Goal: Task Accomplishment & Management: Manage account settings

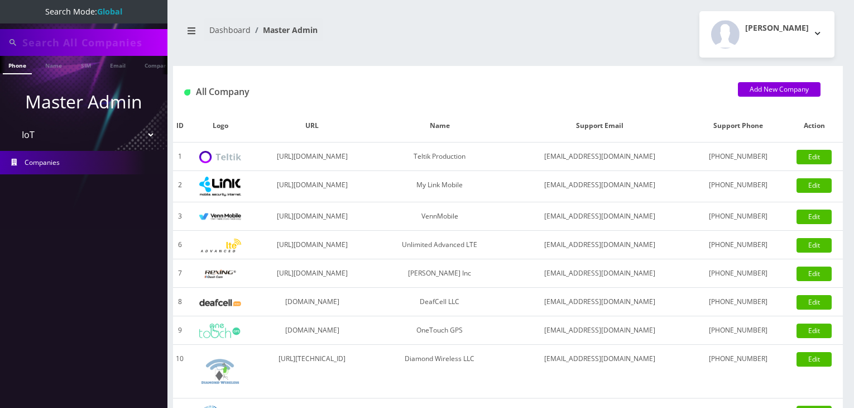
select select "13"
click at [144, 135] on select "Please select a Company Teltik Production My Link Mobile VennMobile Unlimited A…" at bounding box center [84, 134] width 142 height 21
click at [13, 124] on select "Please select a Company Teltik Production My Link Mobile VennMobile Unlimited A…" at bounding box center [84, 134] width 142 height 21
click at [54, 162] on span "Companies" at bounding box center [42, 161] width 35 height 9
click at [119, 132] on select "Please select a Company Teltik Production My Link Mobile VennMobile Unlimited A…" at bounding box center [84, 134] width 142 height 21
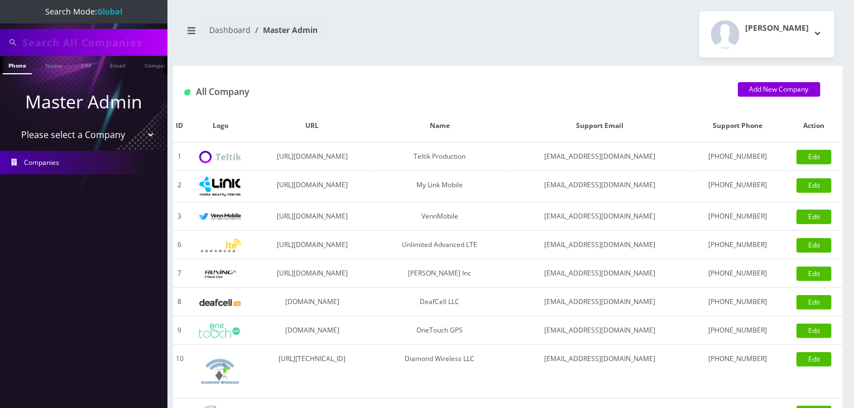
select select "13"
click at [13, 124] on select "Please select a Company Teltik Production My Link Mobile VennMobile Unlimited A…" at bounding box center [84, 134] width 142 height 21
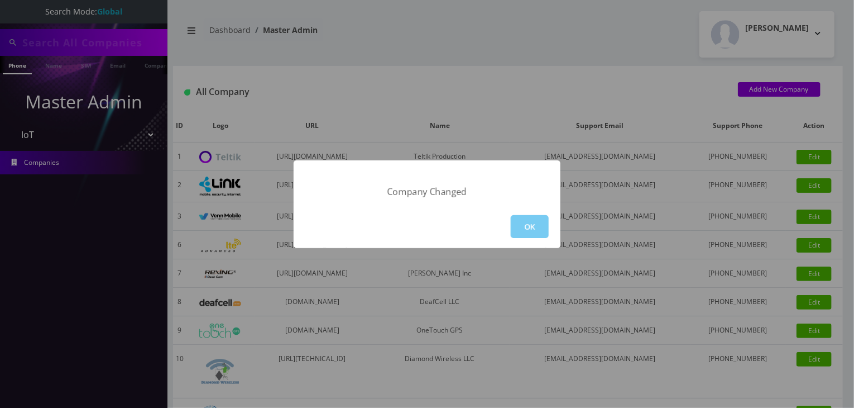
click at [537, 228] on button "OK" at bounding box center [530, 226] width 38 height 23
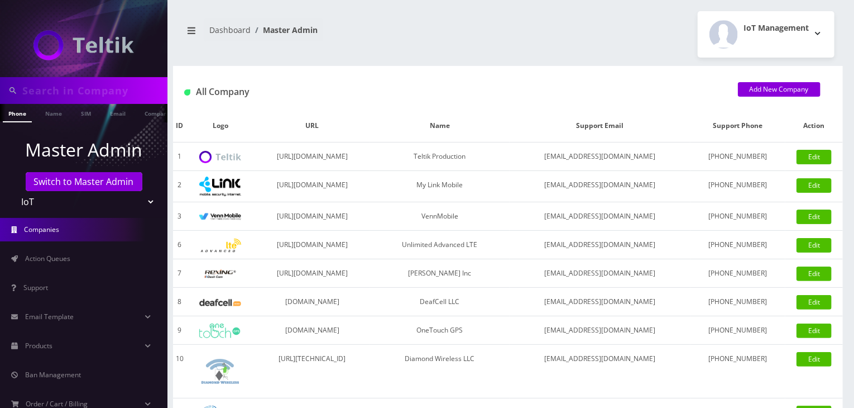
click at [77, 92] on input "text" at bounding box center [93, 90] width 142 height 21
type input "abe"
click at [58, 116] on link "Name" at bounding box center [54, 113] width 28 height 18
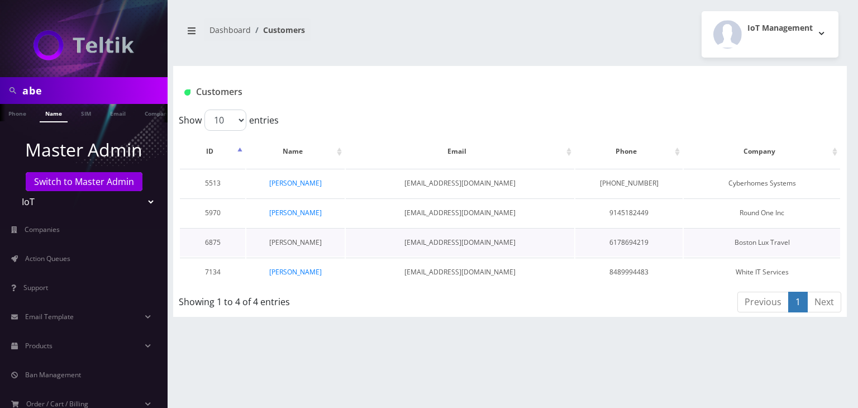
click at [307, 242] on link "Abe Zerou" at bounding box center [295, 241] width 52 height 9
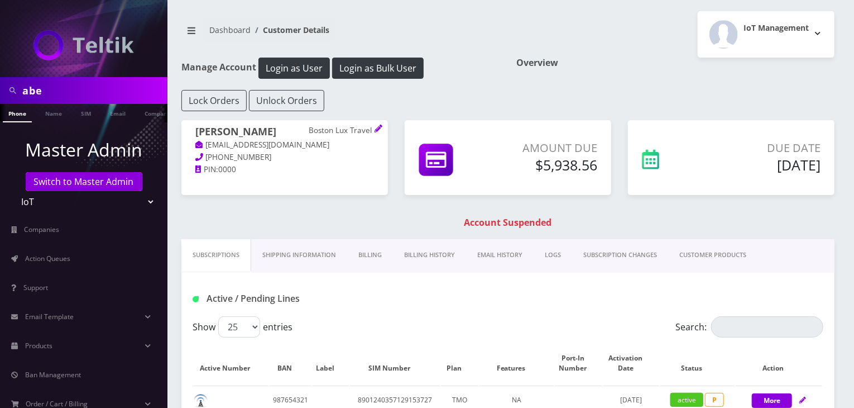
click at [76, 93] on input "abe" at bounding box center [93, 90] width 142 height 21
type input "a"
type input "shuron"
click at [55, 116] on link "Name" at bounding box center [54, 113] width 28 height 18
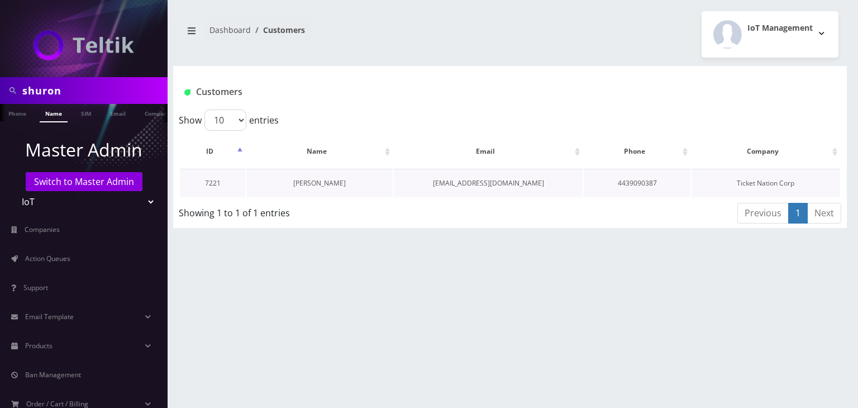
click at [306, 182] on link "Shuron Woodyard" at bounding box center [319, 182] width 52 height 9
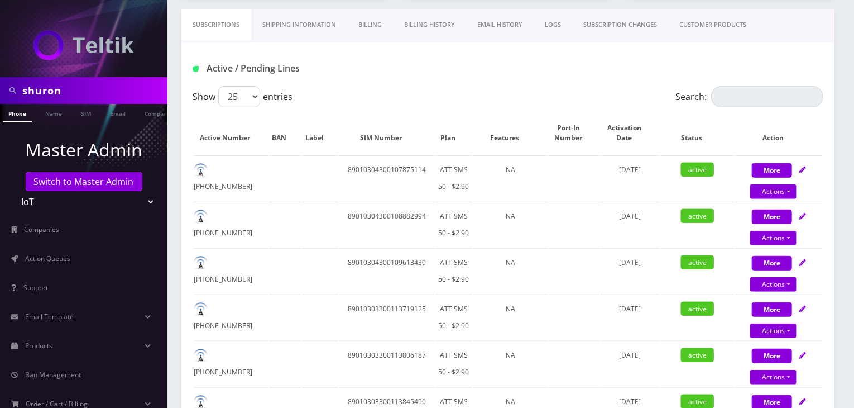
scroll to position [92, 0]
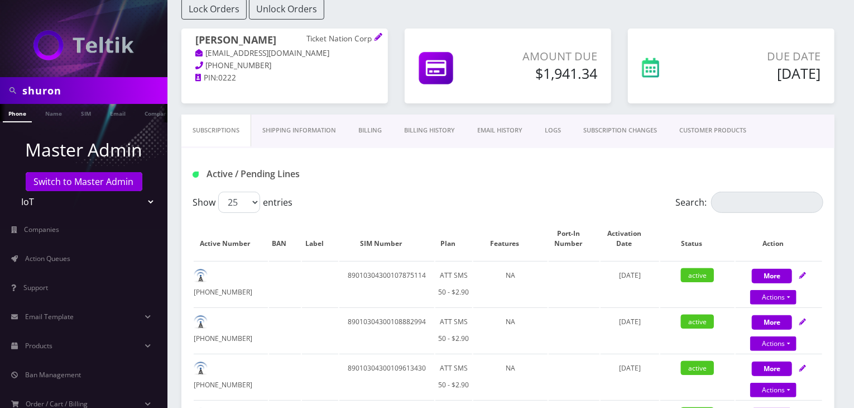
click at [734, 136] on link "CUSTOMER PRODUCTS" at bounding box center [713, 130] width 89 height 32
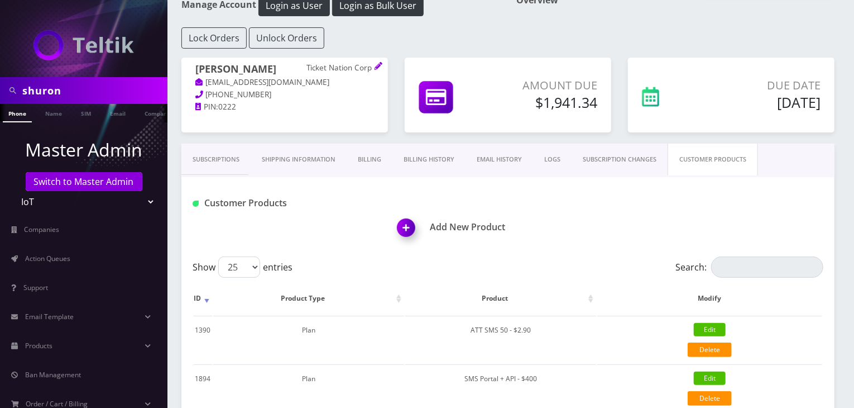
scroll to position [93, 0]
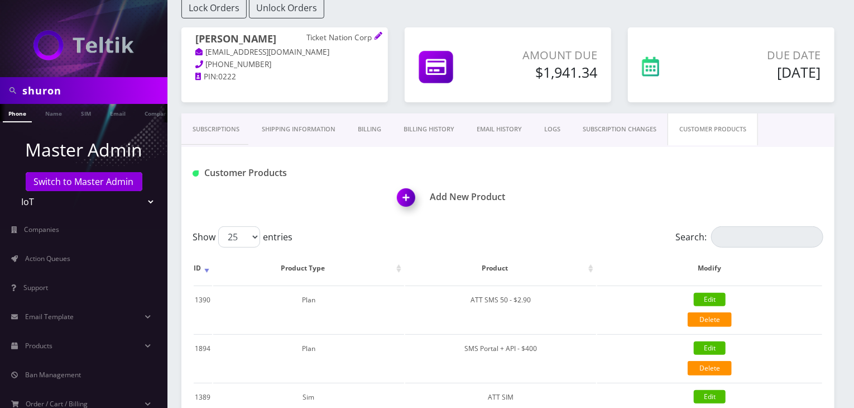
click at [219, 129] on link "Subscriptions" at bounding box center [216, 129] width 69 height 32
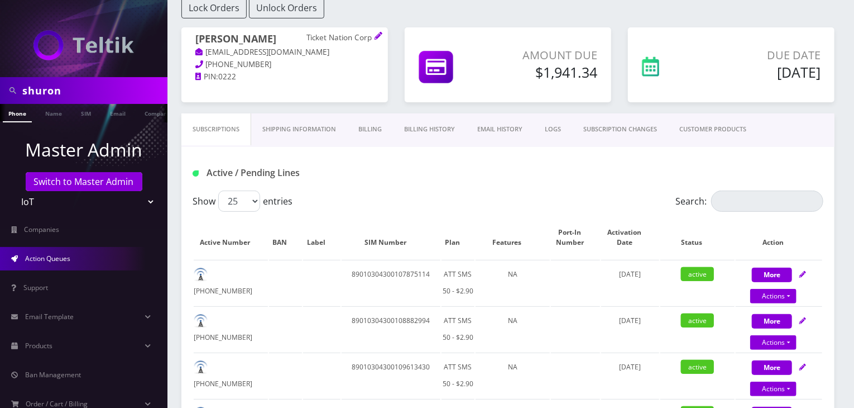
click at [38, 249] on link "Action Queues" at bounding box center [84, 258] width 168 height 23
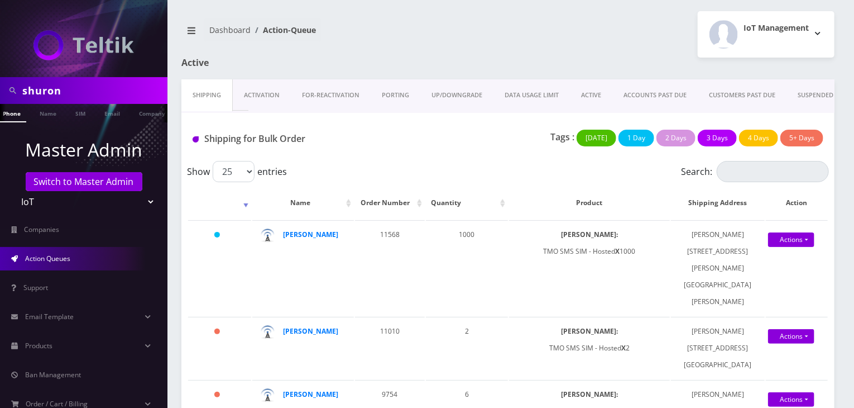
scroll to position [0, 11]
drag, startPoint x: 79, startPoint y: 89, endPoint x: 0, endPoint y: 95, distance: 79.5
click at [0, 95] on div "shuron" at bounding box center [84, 90] width 168 height 27
type input "komail"
click at [52, 107] on link "Name" at bounding box center [54, 113] width 28 height 18
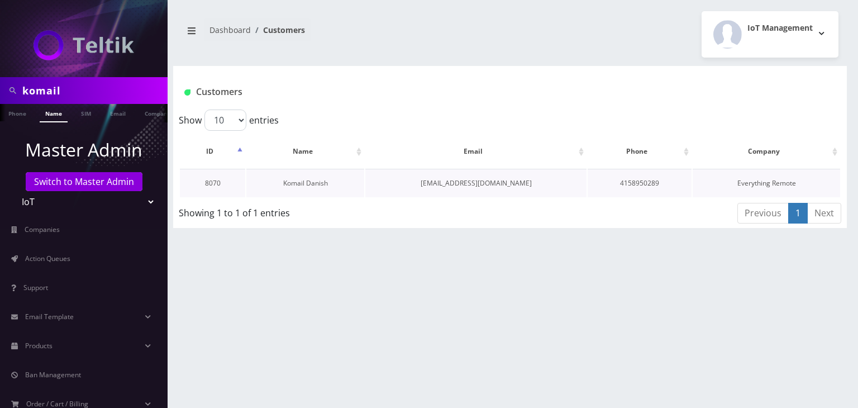
click at [317, 181] on link "Komail Danish" at bounding box center [305, 182] width 45 height 9
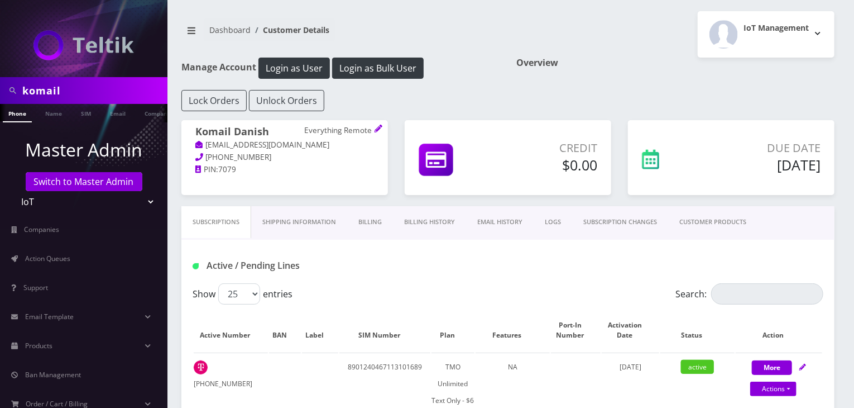
click at [688, 228] on link "CUSTOMER PRODUCTS" at bounding box center [713, 222] width 89 height 32
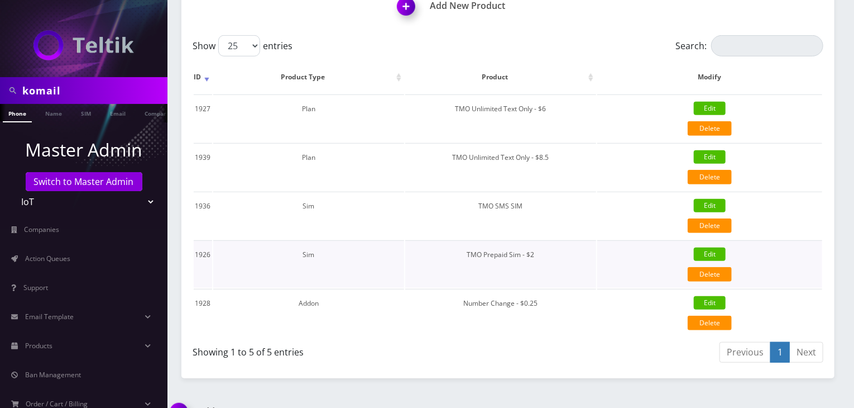
scroll to position [185, 0]
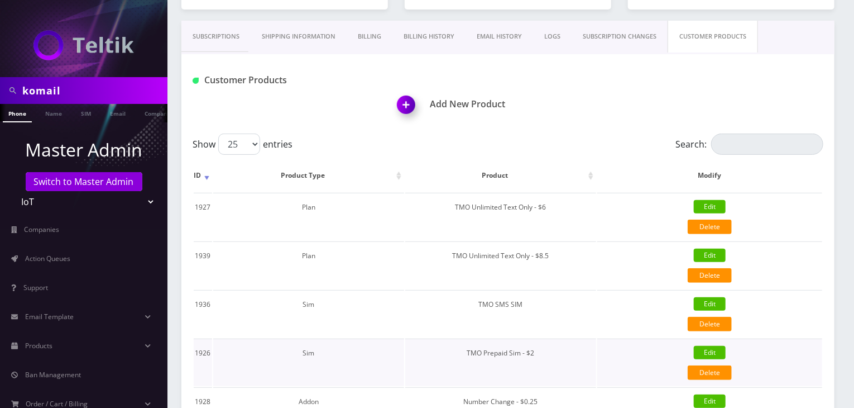
drag, startPoint x: 541, startPoint y: 354, endPoint x: 543, endPoint y: 367, distance: 14.2
click at [543, 367] on td "TMO Prepaid Sim - $2" at bounding box center [500, 361] width 191 height 47
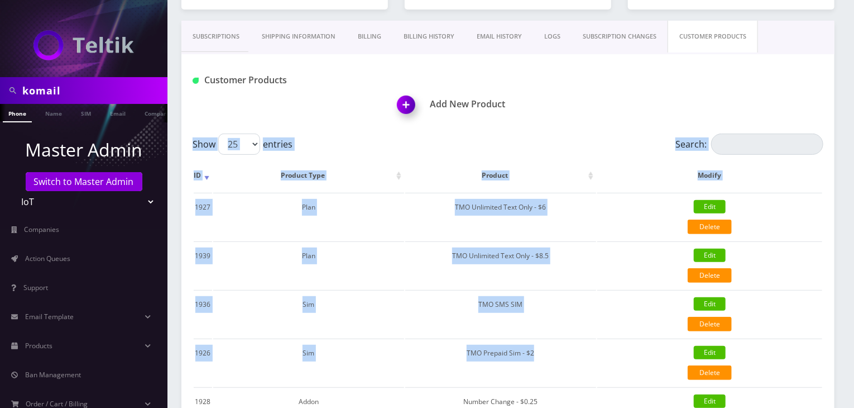
drag, startPoint x: 553, startPoint y: 348, endPoint x: 189, endPoint y: 220, distance: 385.9
click at [189, 220] on div "Show 25 50 100 250 500 entries Search: ID Product Type Product Modify 1927 Plan…" at bounding box center [508, 299] width 653 height 332
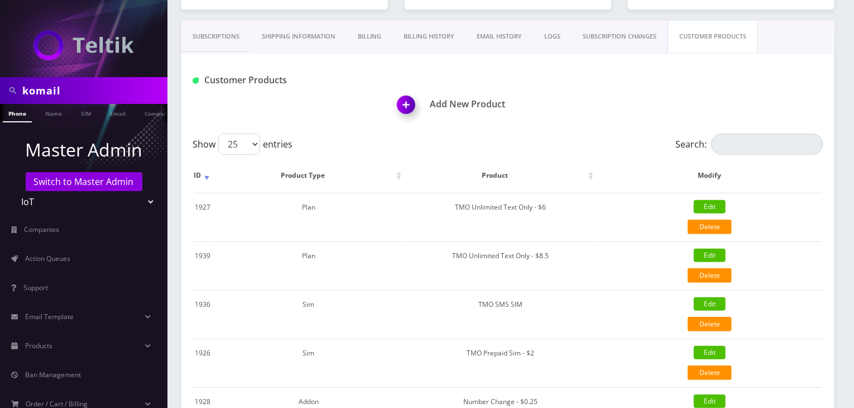
click at [611, 120] on div "Add New Product" at bounding box center [616, 98] width 432 height 54
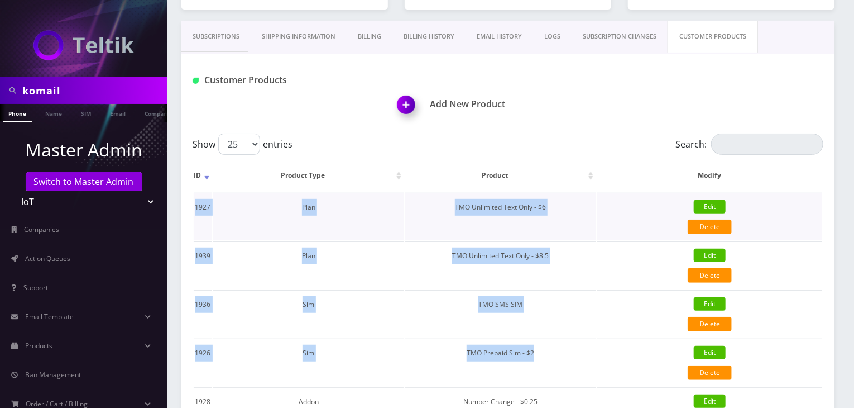
drag, startPoint x: 555, startPoint y: 351, endPoint x: 193, endPoint y: 204, distance: 390.8
click at [194, 204] on tbody "1927 Plan TMO Unlimited Text Only - $6 Edit Delete {"id":1927,"customer_id":807…" at bounding box center [508, 314] width 629 height 242
click at [630, 99] on h1 "Add New Product" at bounding box center [616, 104] width 437 height 11
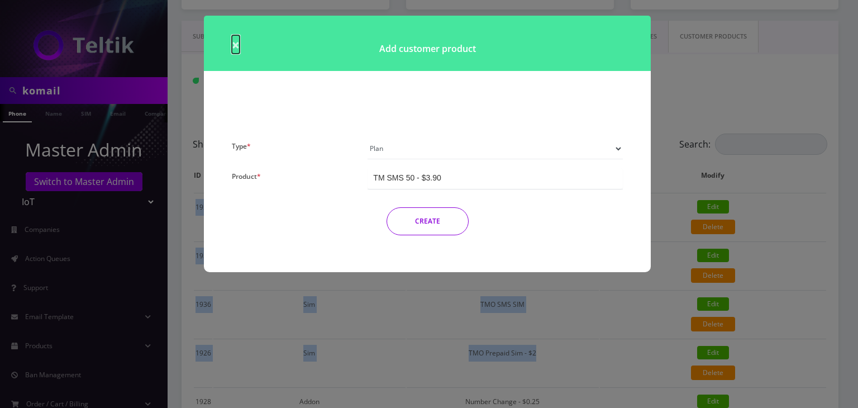
click at [232, 43] on span "×" at bounding box center [236, 44] width 8 height 18
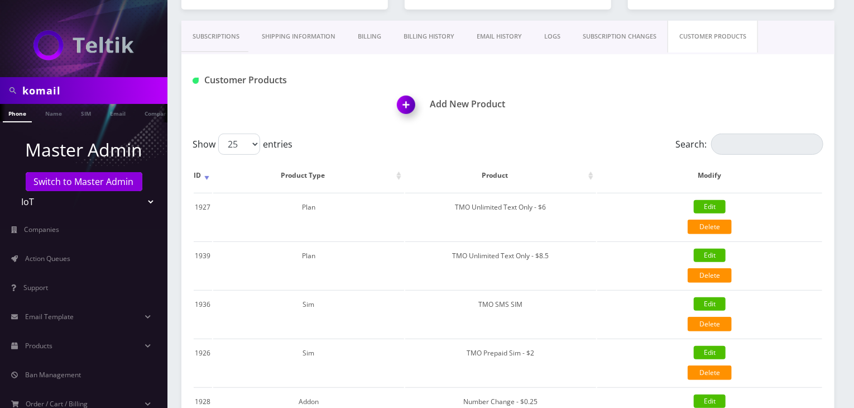
click at [654, 67] on div "Customer Products Add New Product" at bounding box center [508, 93] width 653 height 79
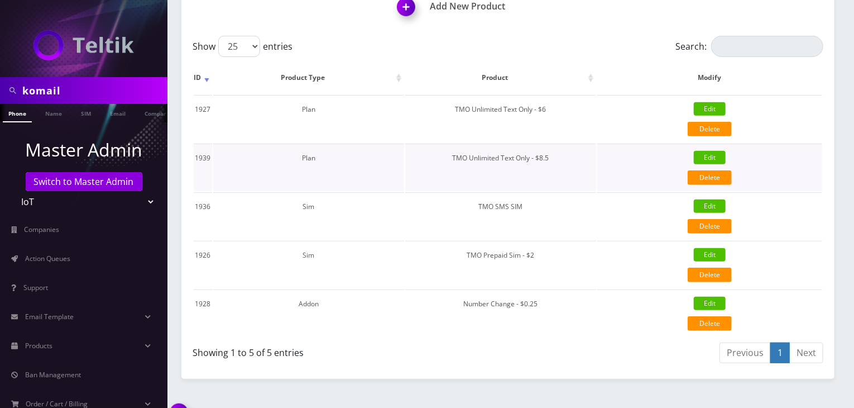
scroll to position [305, 0]
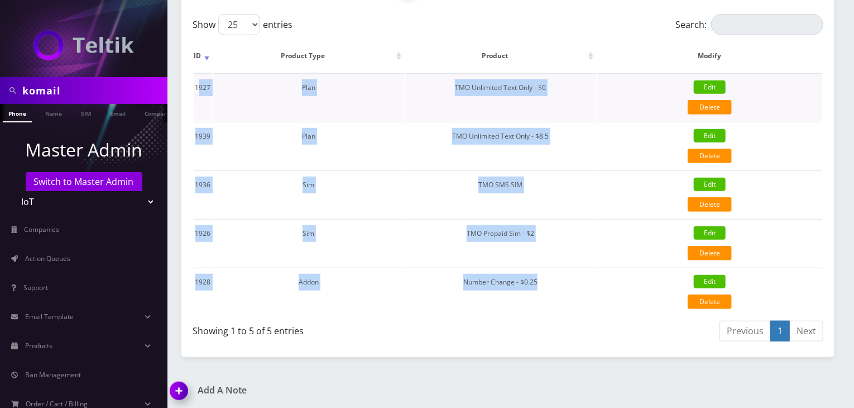
drag, startPoint x: 552, startPoint y: 285, endPoint x: 197, endPoint y: 84, distance: 407.4
click at [197, 84] on tbody "1927 Plan TMO Unlimited Text Only - $6 Edit Delete {"id":1927,"customer_id":807…" at bounding box center [508, 194] width 629 height 242
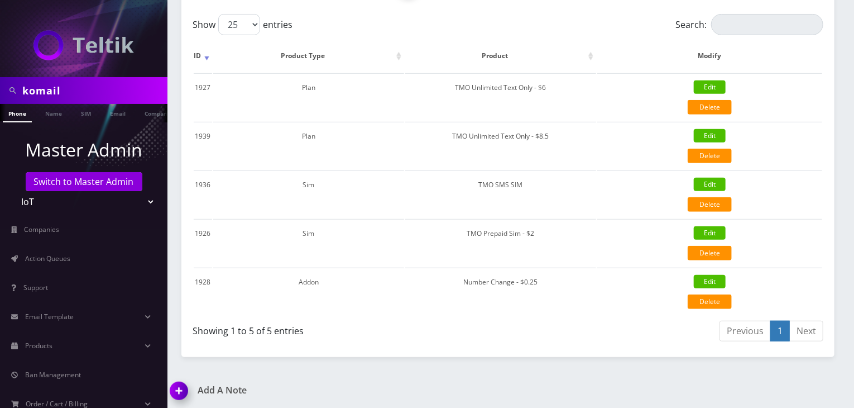
click at [474, 20] on div "Show 25 50 100 250 500 entries" at bounding box center [430, 24] width 474 height 21
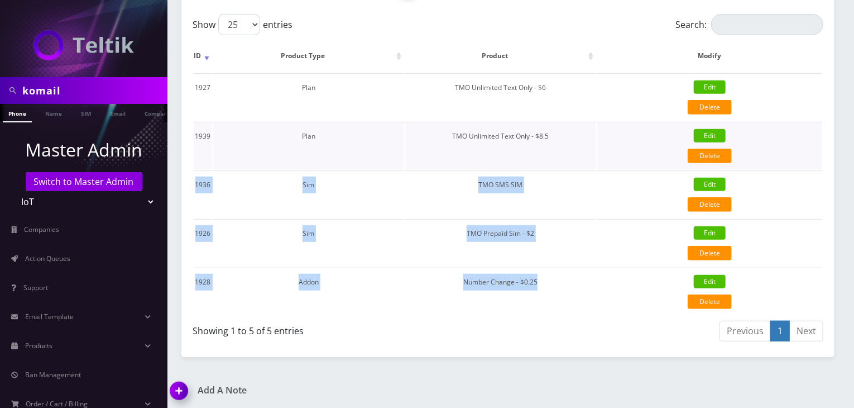
drag, startPoint x: 552, startPoint y: 278, endPoint x: 560, endPoint y: 159, distance: 118.7
click at [560, 159] on tbody "1927 Plan TMO Unlimited Text Only - $6 Edit Delete {"id":1927,"customer_id":807…" at bounding box center [508, 194] width 629 height 242
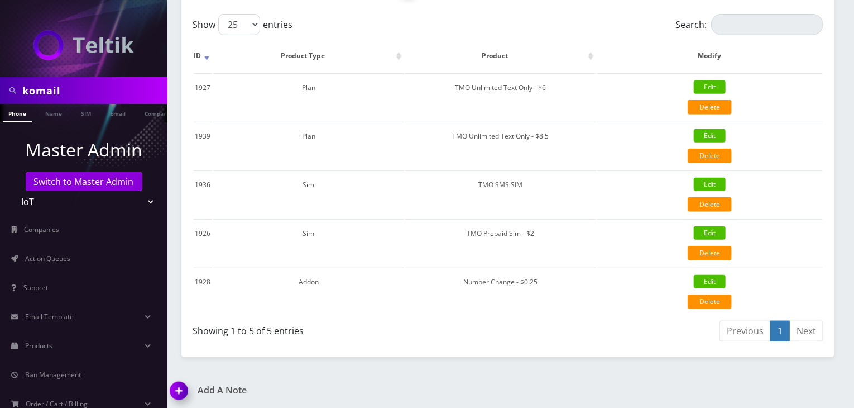
click at [602, 359] on div "komail Phone Name SIM Email Company Customer Dashboard Customer Details IoT Man…" at bounding box center [508, 86] width 693 height 782
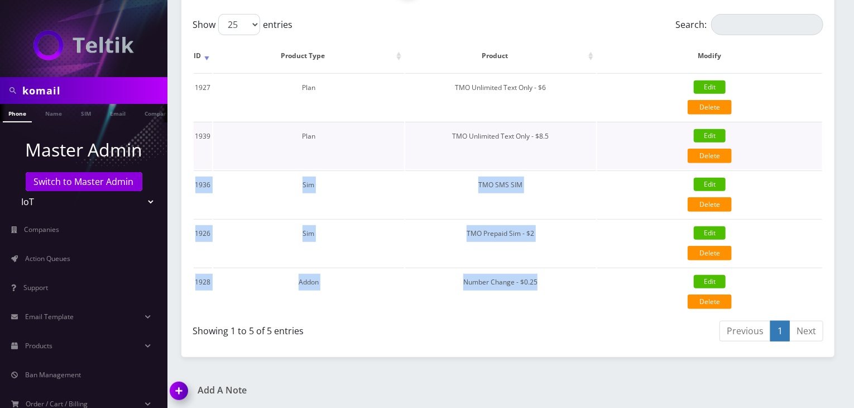
drag, startPoint x: 550, startPoint y: 275, endPoint x: 557, endPoint y: 162, distance: 113.0
click at [557, 162] on tbody "1927 Plan TMO Unlimited Text Only - $6 Edit Delete {"id":1927,"customer_id":807…" at bounding box center [508, 194] width 629 height 242
click at [624, 165] on td "Edit Delete" at bounding box center [710, 145] width 225 height 47
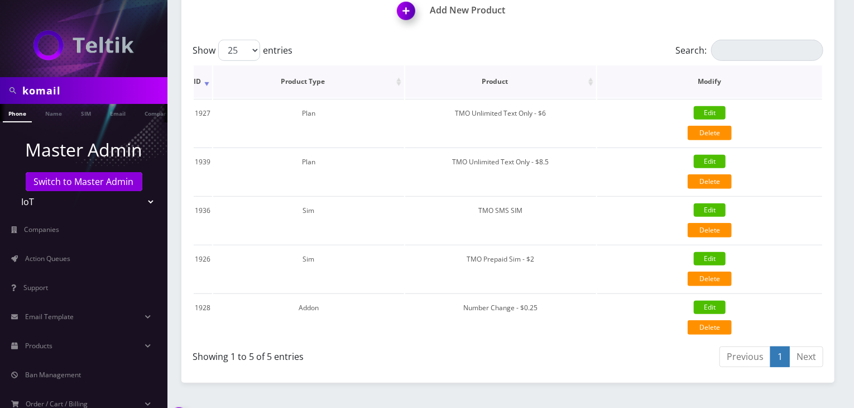
scroll to position [0, 0]
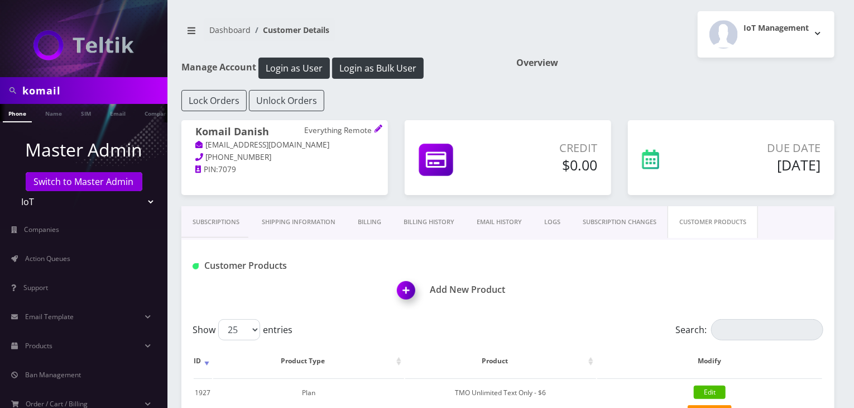
click at [362, 225] on link "Billing" at bounding box center [370, 222] width 46 height 32
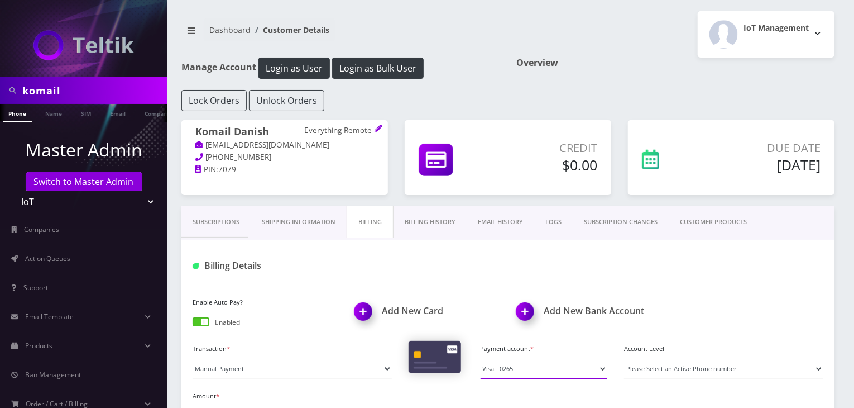
click at [519, 378] on select "Visa - 0265" at bounding box center [544, 368] width 127 height 21
click at [455, 257] on div at bounding box center [616, 265] width 432 height 18
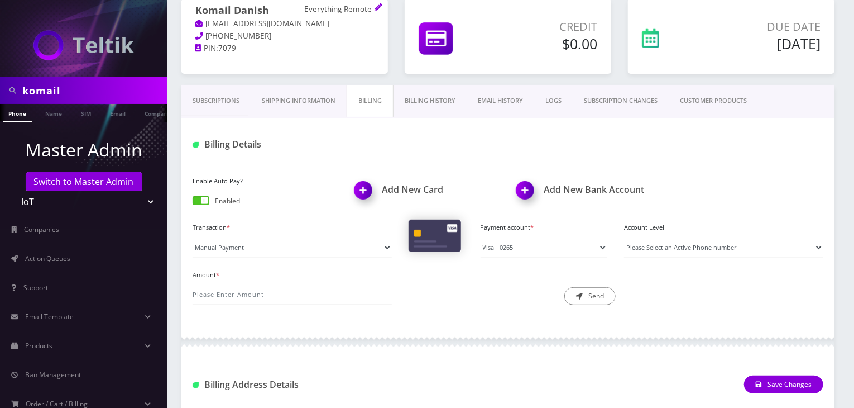
scroll to position [186, 0]
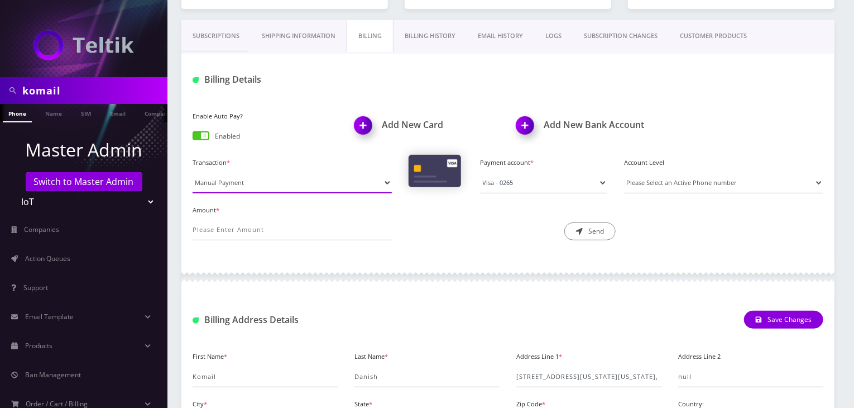
click at [254, 182] on select "Manual Payment Custom Charge Manual Credit Custom Invoice" at bounding box center [292, 182] width 199 height 21
select select "Custom Charge"
click at [193, 172] on select "Manual Payment Custom Charge Manual Credit Custom Invoice" at bounding box center [292, 182] width 199 height 21
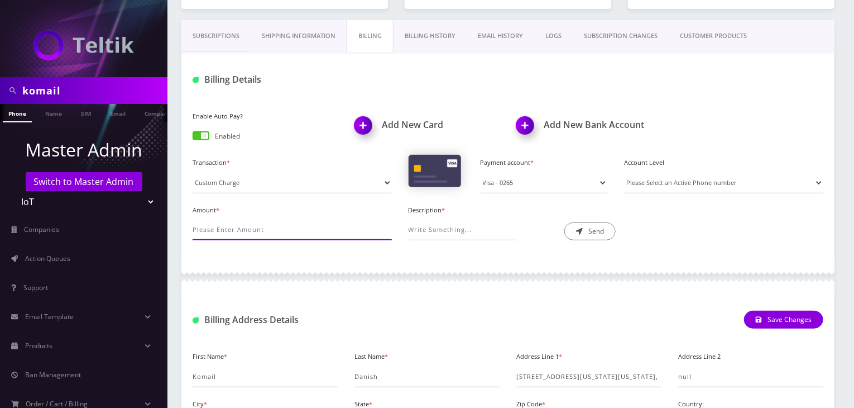
click at [235, 224] on input "Amount *" at bounding box center [292, 229] width 199 height 21
type input "50"
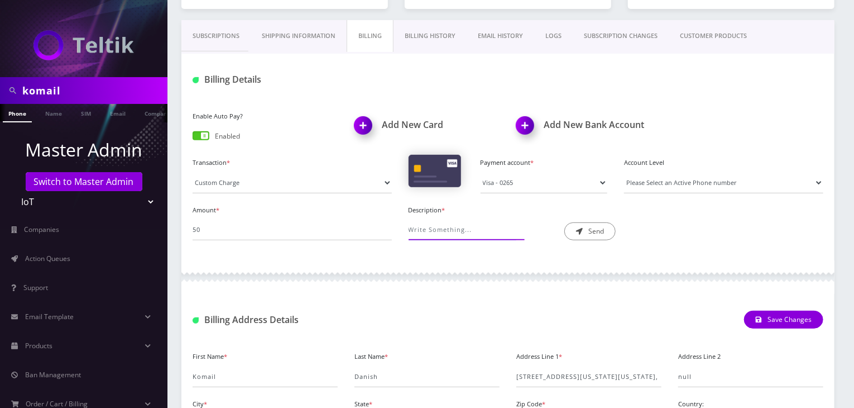
click at [463, 230] on input "Description *" at bounding box center [463, 229] width 108 height 21
type input "200x number changes"
click at [579, 233] on icon "submit" at bounding box center [579, 231] width 7 height 7
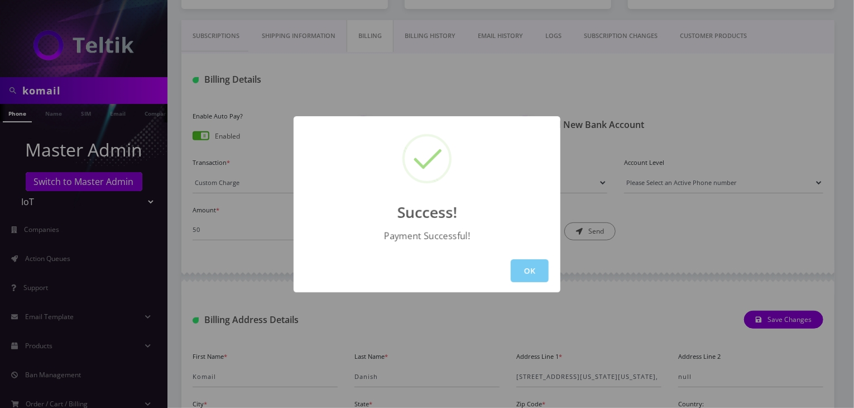
click at [529, 268] on button "OK" at bounding box center [530, 270] width 38 height 23
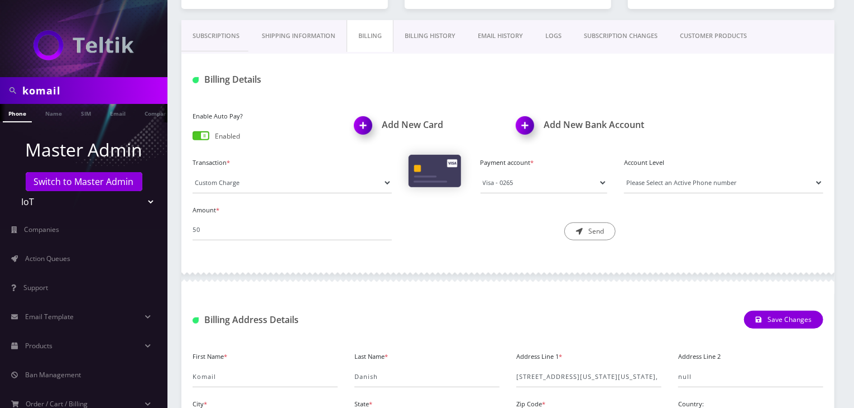
click at [226, 34] on link "Subscriptions" at bounding box center [216, 36] width 69 height 32
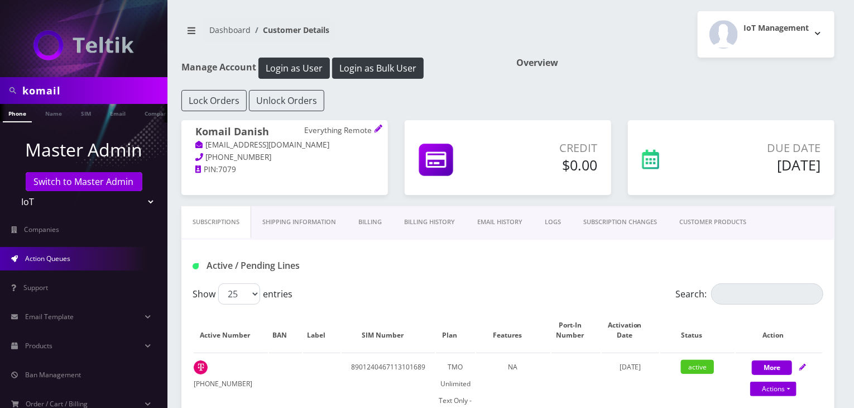
click at [84, 251] on link "Action Queues" at bounding box center [84, 258] width 168 height 23
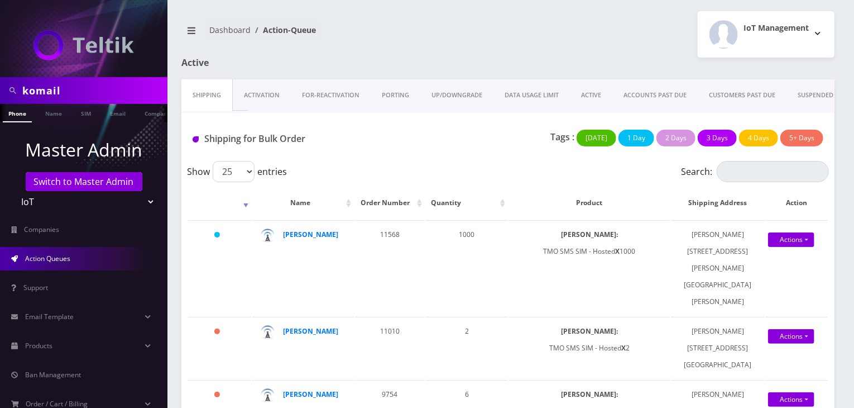
drag, startPoint x: 76, startPoint y: 98, endPoint x: 0, endPoint y: 99, distance: 76.0
click at [0, 99] on div "komail" at bounding box center [84, 90] width 168 height 27
type input "atrigos"
click at [49, 114] on link "Name" at bounding box center [54, 113] width 28 height 18
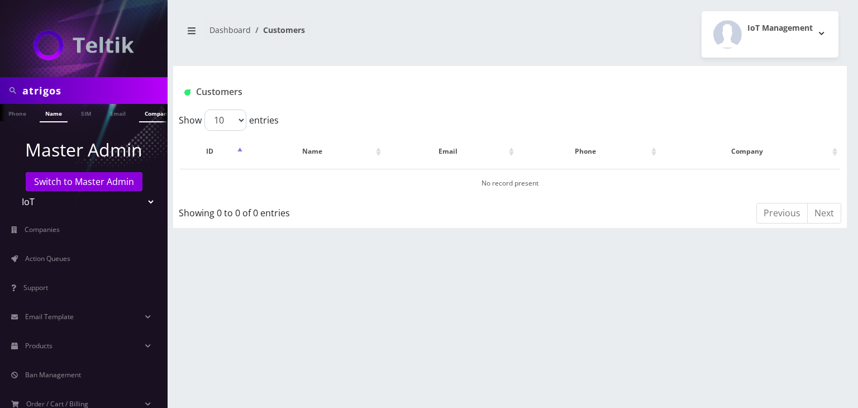
click at [146, 113] on link "Company" at bounding box center [157, 113] width 37 height 18
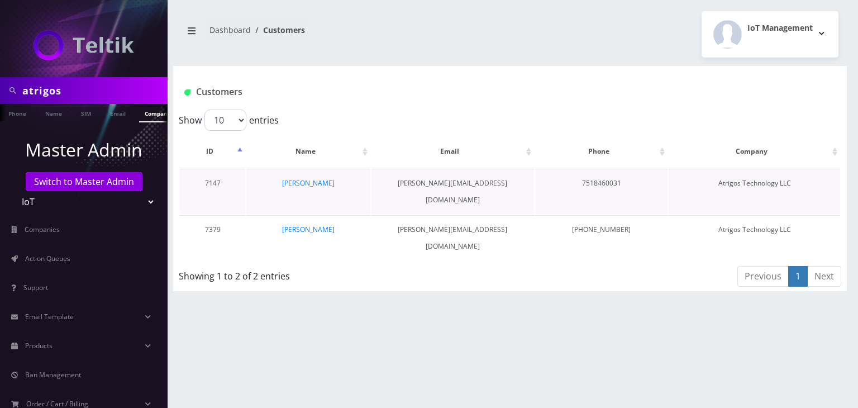
scroll to position [0, 6]
click at [311, 183] on link "[PERSON_NAME]" at bounding box center [308, 182] width 52 height 9
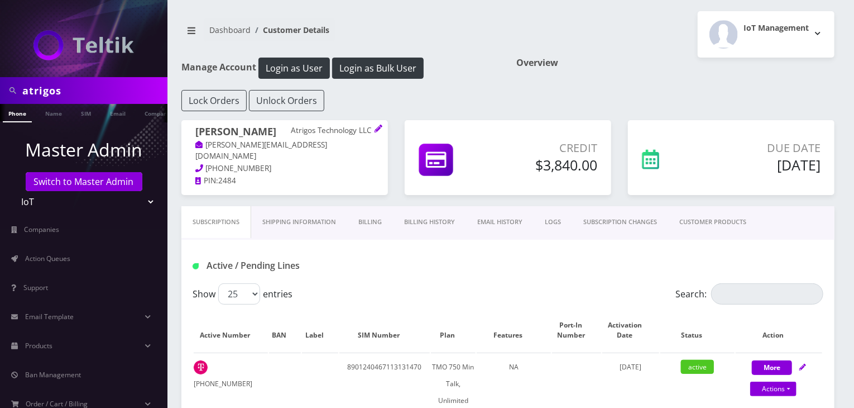
click at [732, 217] on link "CUSTOMER PRODUCTS" at bounding box center [713, 222] width 89 height 32
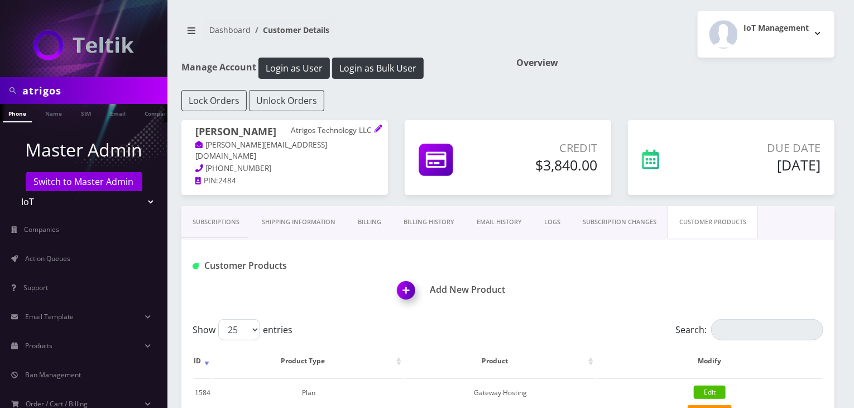
click at [223, 227] on link "Subscriptions" at bounding box center [216, 222] width 69 height 32
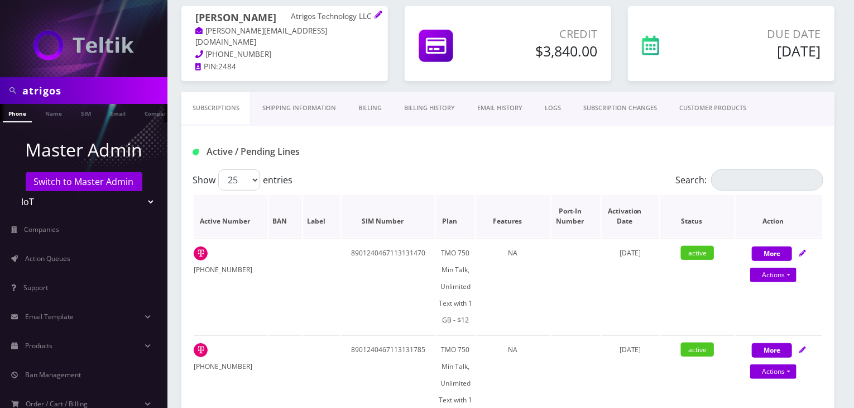
scroll to position [93, 0]
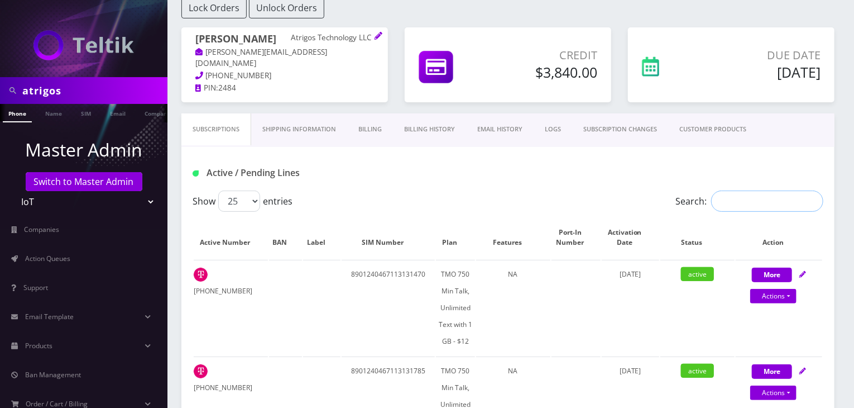
click at [752, 199] on input "Search:" at bounding box center [768, 200] width 112 height 21
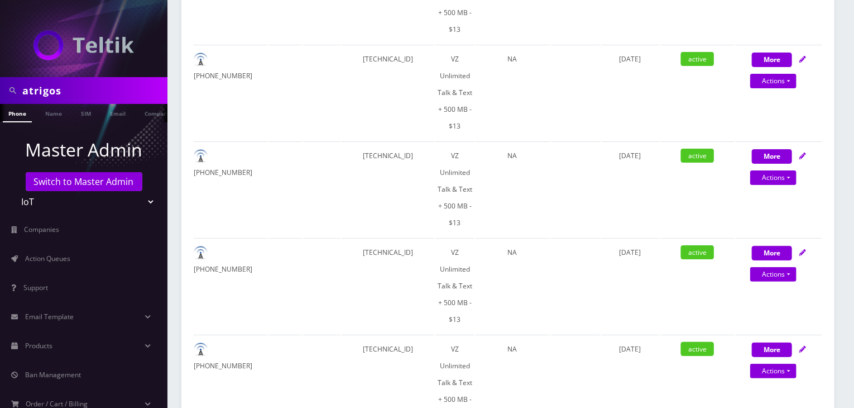
scroll to position [2047, 0]
type input "VZ"
